Goal: Information Seeking & Learning: Find specific fact

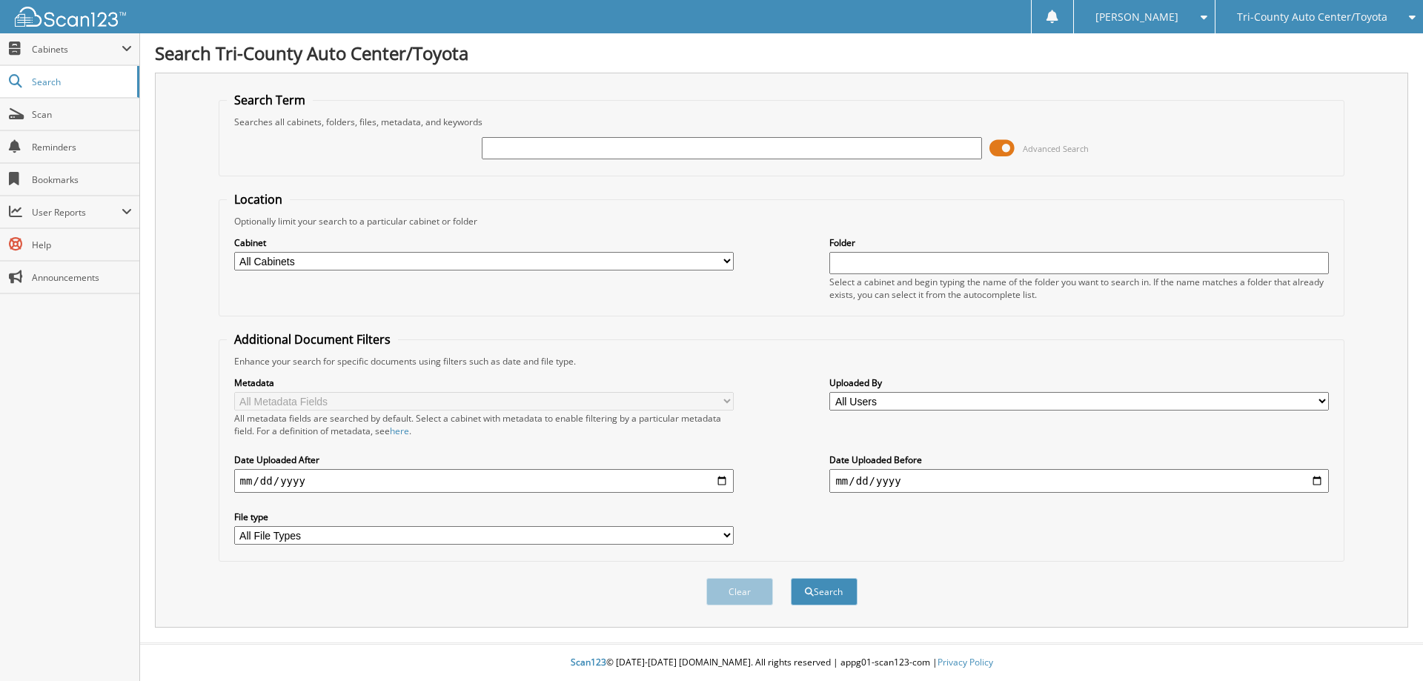
click at [623, 153] on input "text" at bounding box center [732, 148] width 500 height 22
type input "[PERSON_NAME]"
click at [791, 578] on button "Search" at bounding box center [824, 591] width 67 height 27
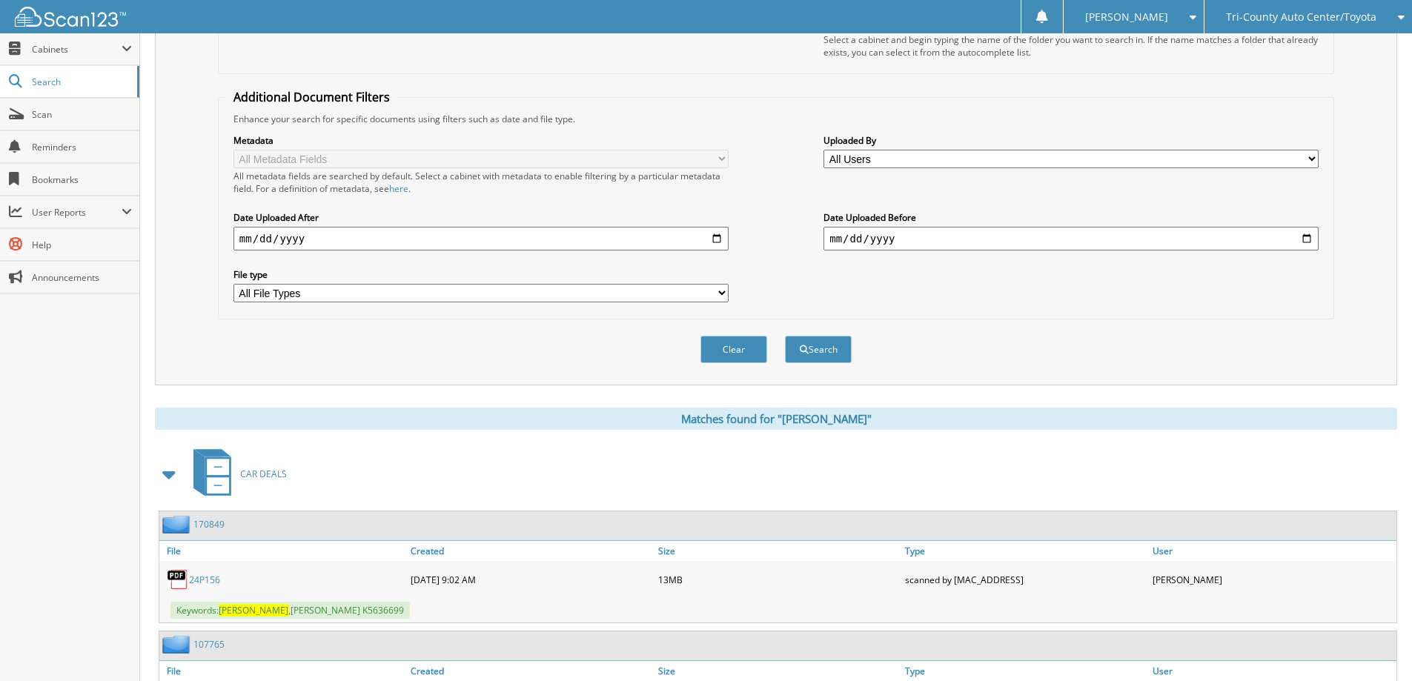
scroll to position [350, 0]
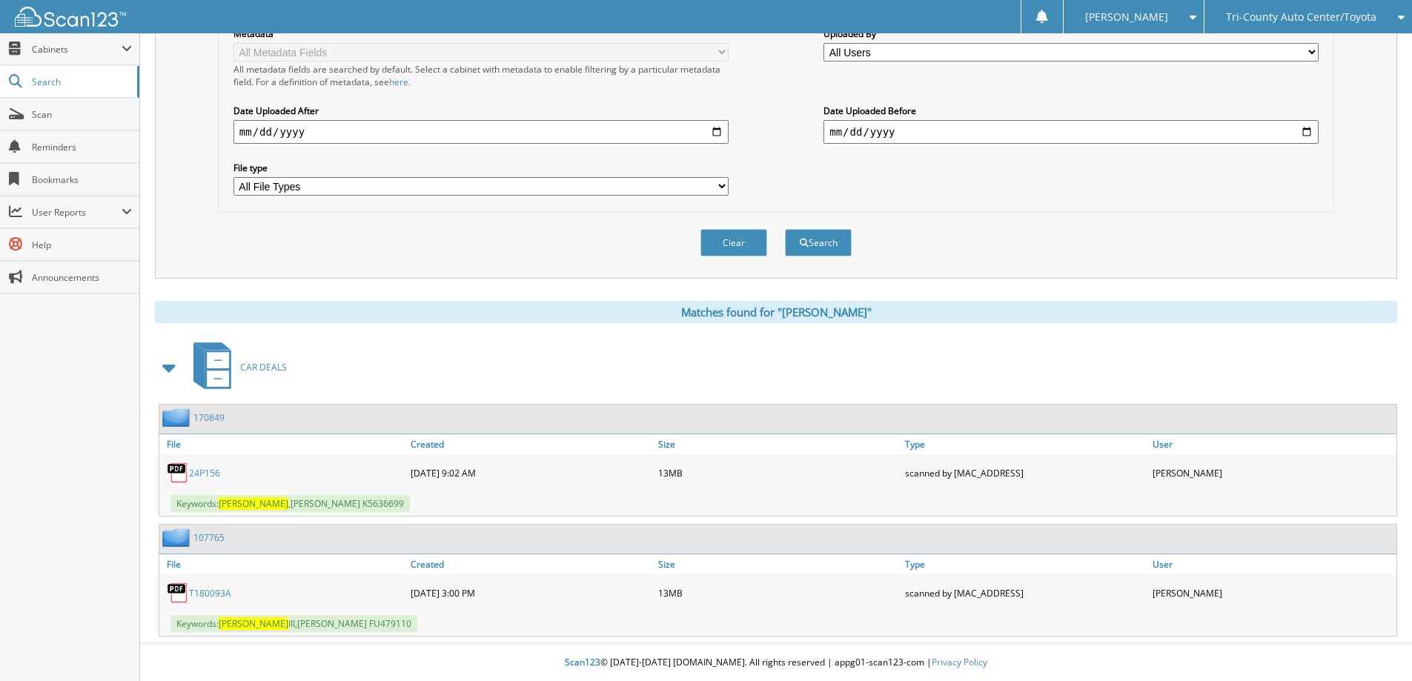
click at [264, 505] on span "Keywords: Dukes ,Sean K5636699" at bounding box center [289, 503] width 239 height 17
click at [198, 460] on div "24P156" at bounding box center [283, 473] width 248 height 30
click at [207, 474] on link "24P156" at bounding box center [204, 473] width 31 height 13
